Goal: Task Accomplishment & Management: Manage account settings

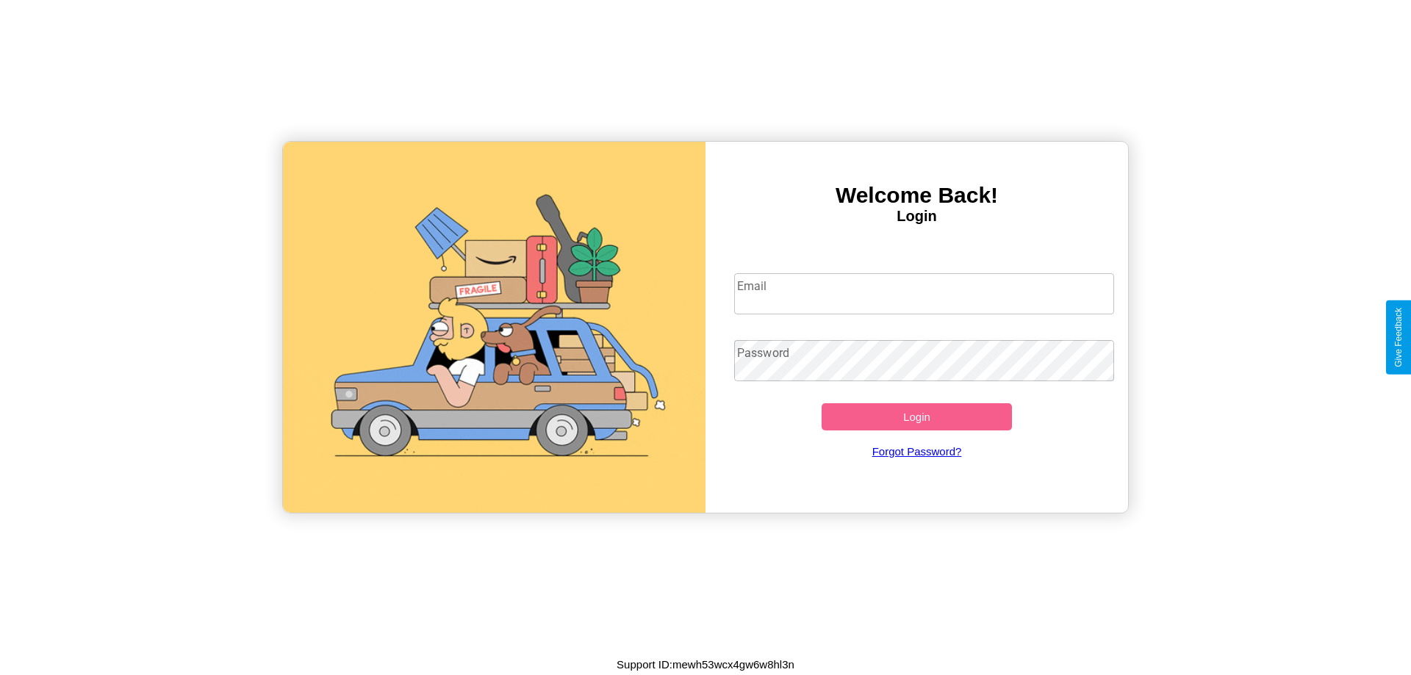
click at [924, 293] on input "Email" at bounding box center [924, 293] width 381 height 41
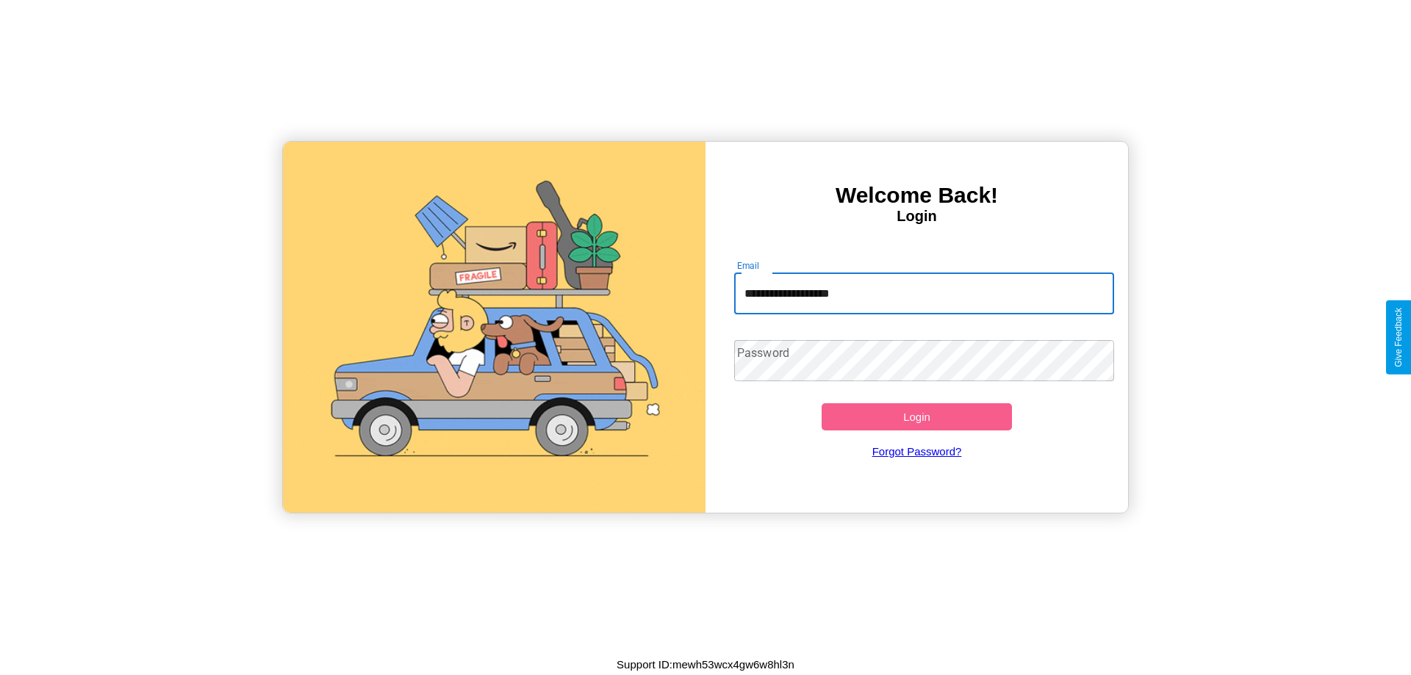
type input "**********"
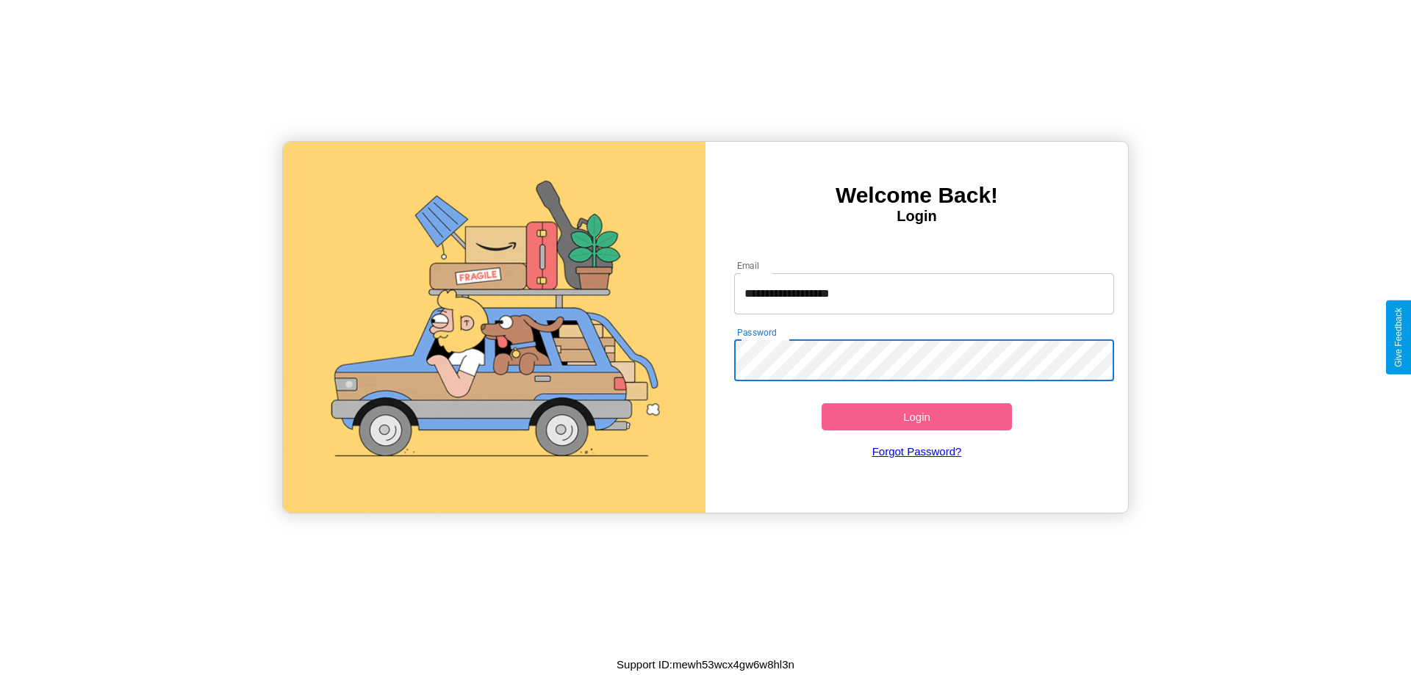
click at [916, 417] on button "Login" at bounding box center [917, 416] width 190 height 27
